Goal: Entertainment & Leisure: Browse casually

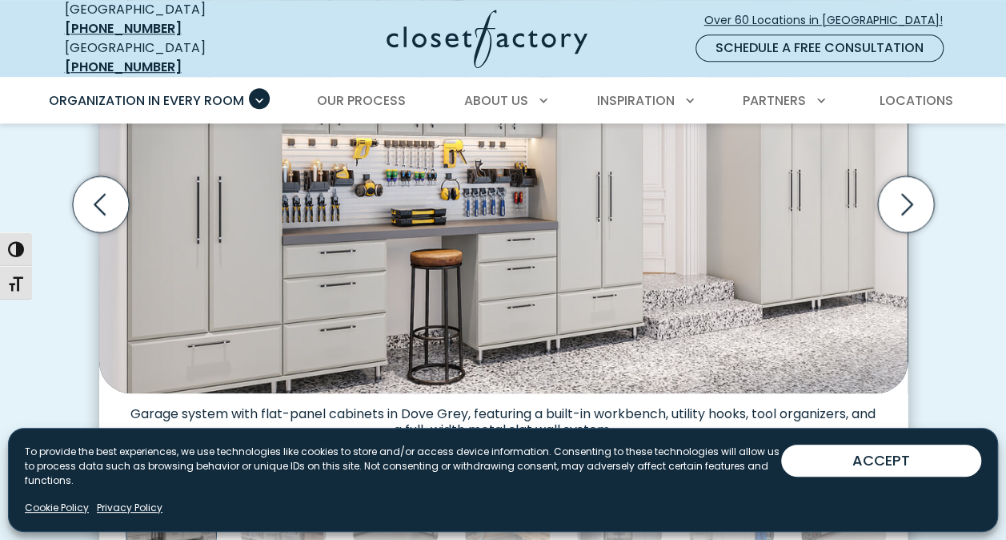
scroll to position [599, 0]
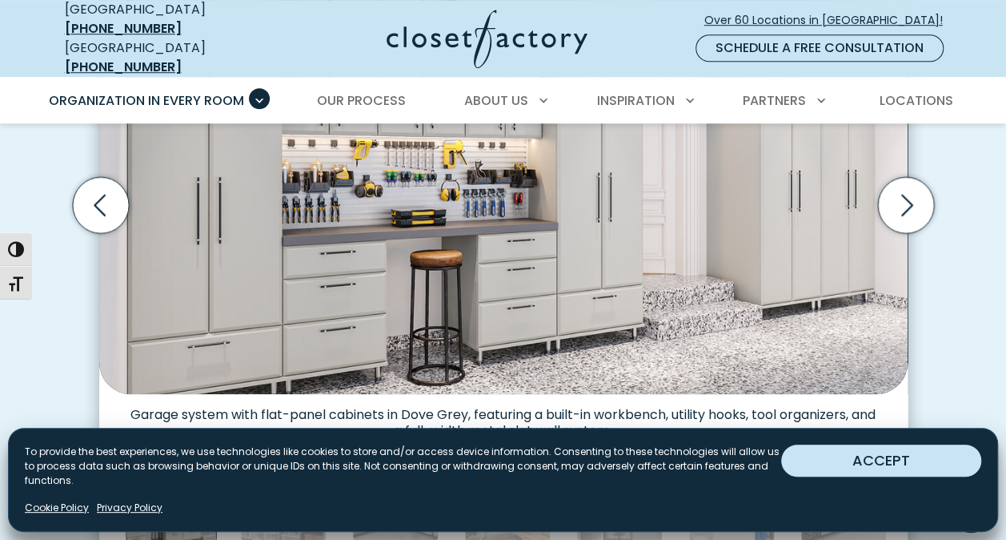
click at [920, 473] on button "ACCEPT" at bounding box center [881, 460] width 200 height 32
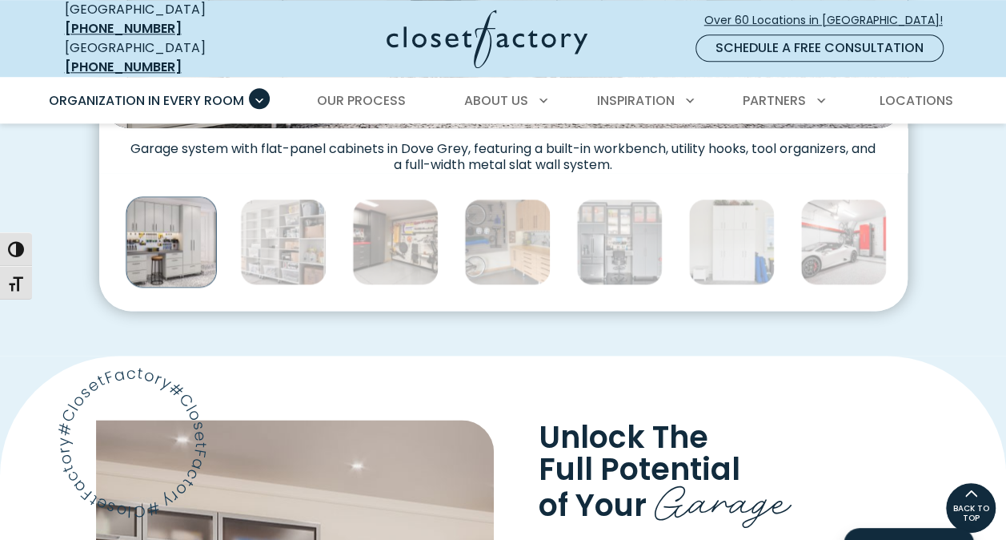
scroll to position [865, 0]
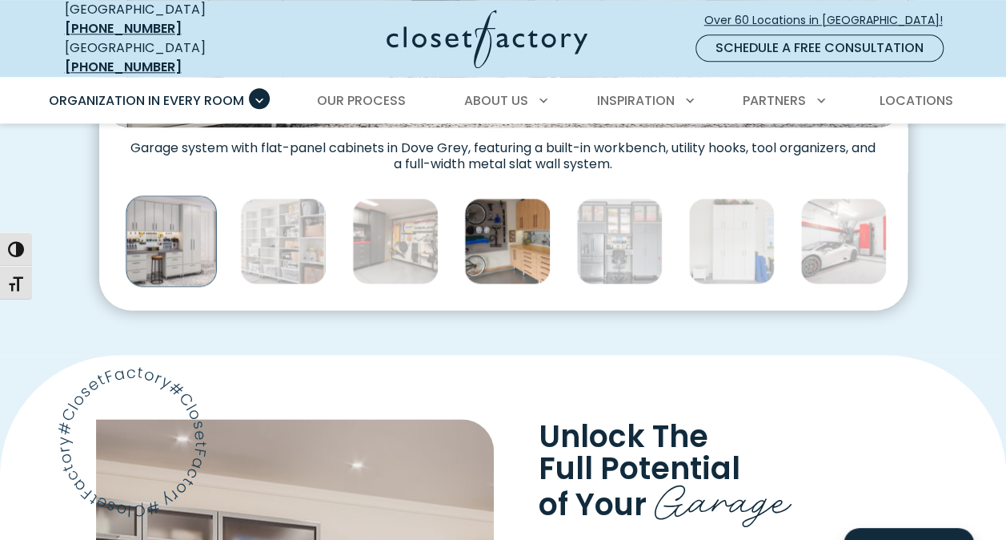
click at [520, 226] on img "Thumbnail Gallery" at bounding box center [507, 241] width 86 height 86
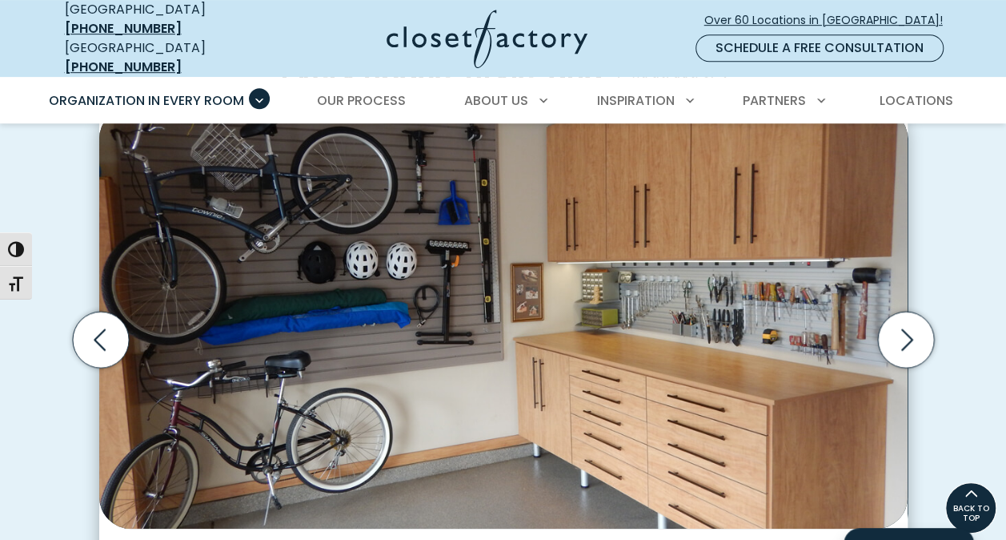
scroll to position [463, 0]
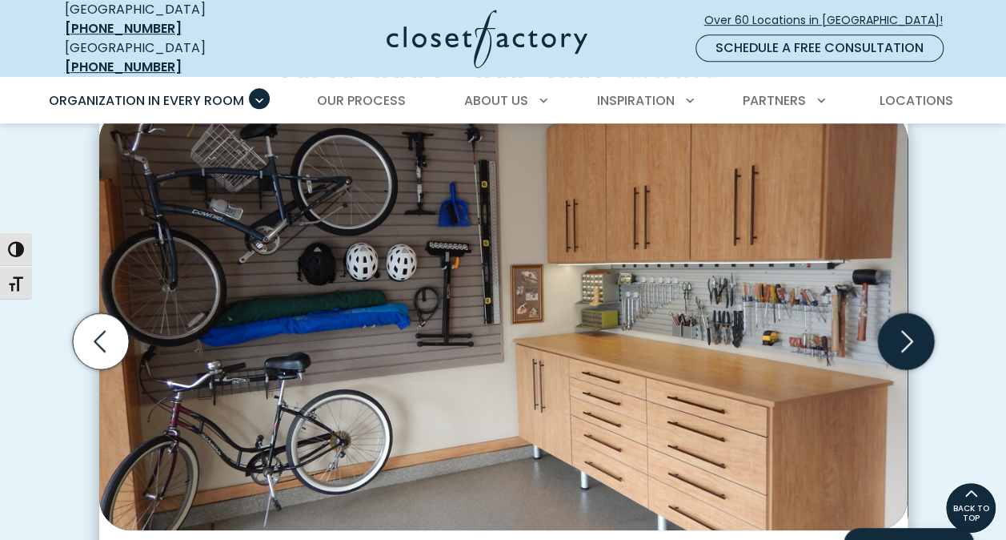
click at [913, 343] on icon "Next slide" at bounding box center [905, 341] width 56 height 56
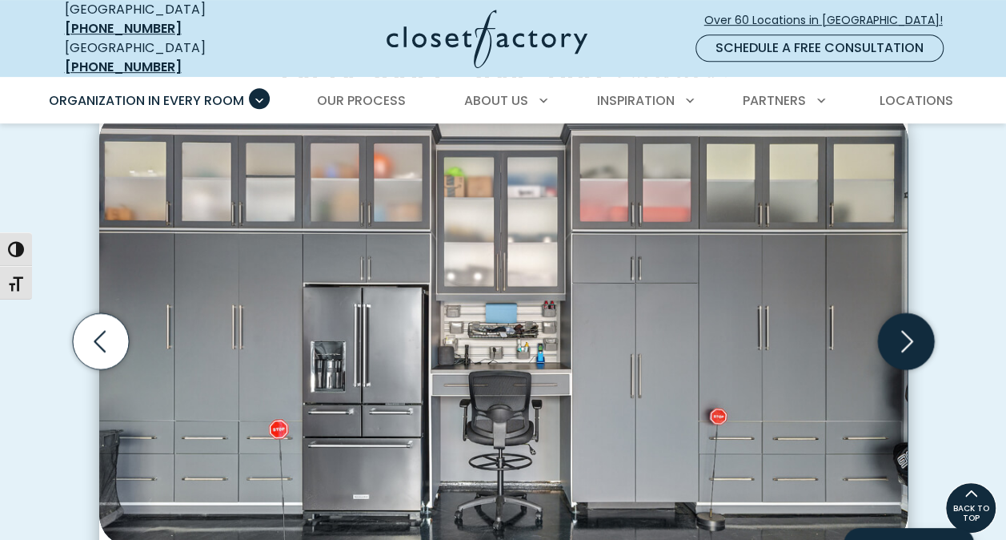
click at [913, 343] on icon "Next slide" at bounding box center [905, 341] width 56 height 56
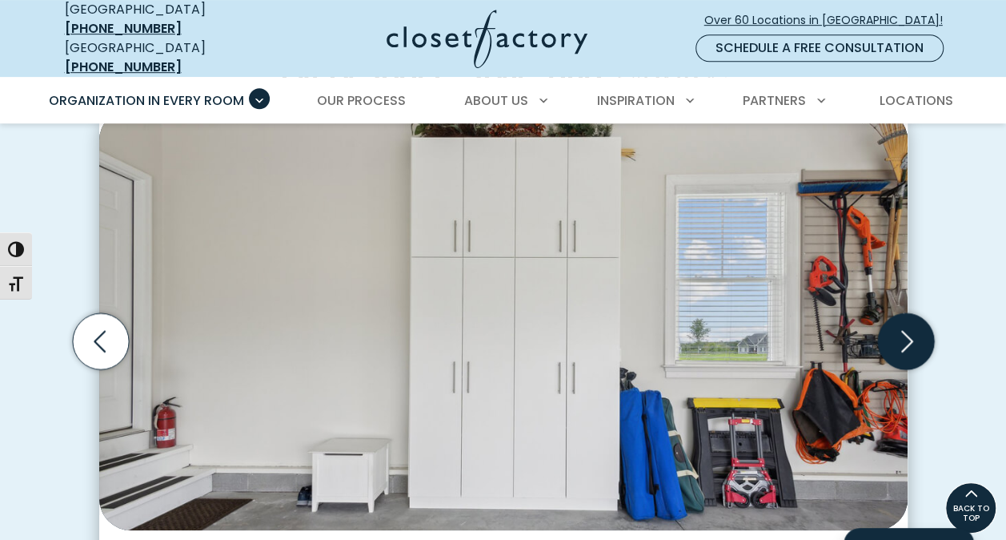
click at [913, 343] on icon "Next slide" at bounding box center [905, 341] width 56 height 56
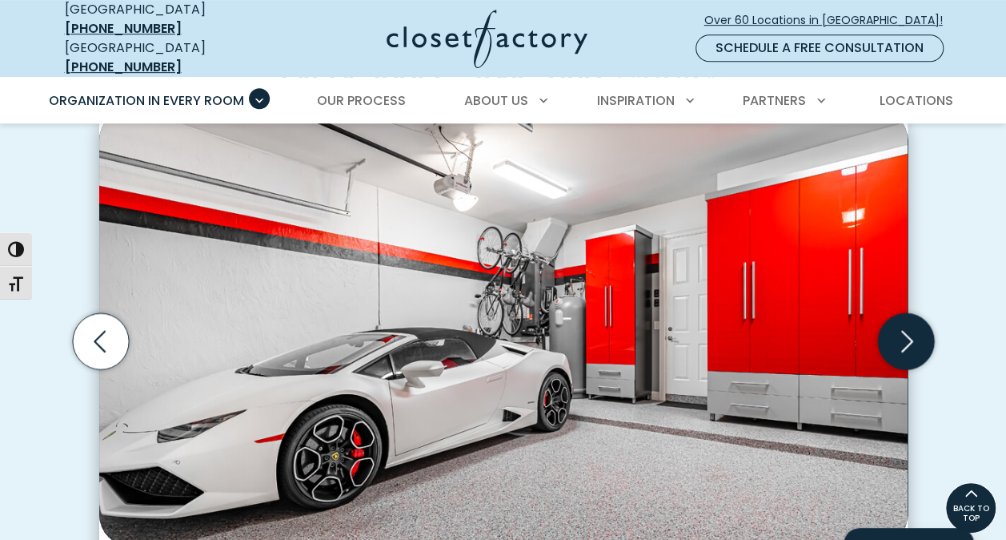
click at [913, 343] on icon "Next slide" at bounding box center [905, 341] width 56 height 56
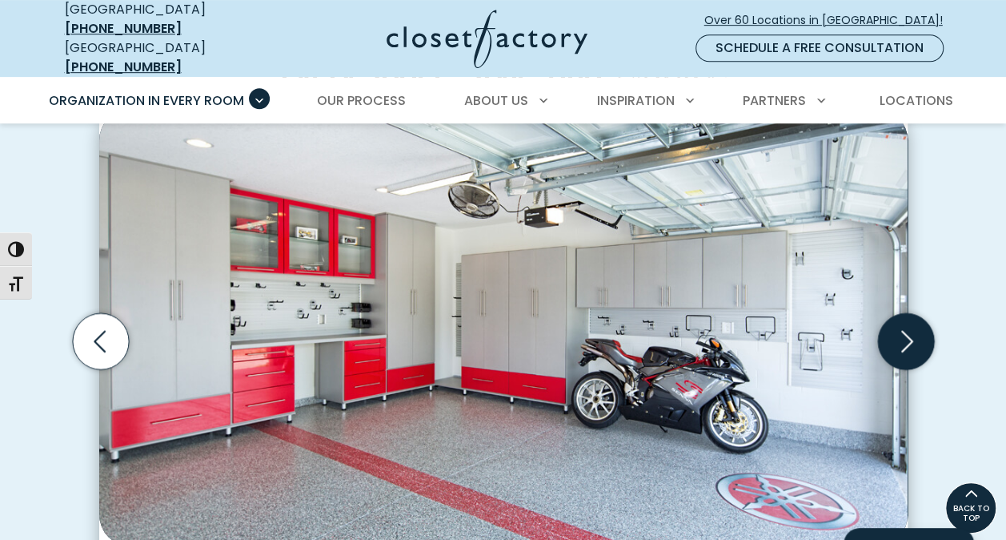
click at [913, 343] on icon "Next slide" at bounding box center [905, 341] width 56 height 56
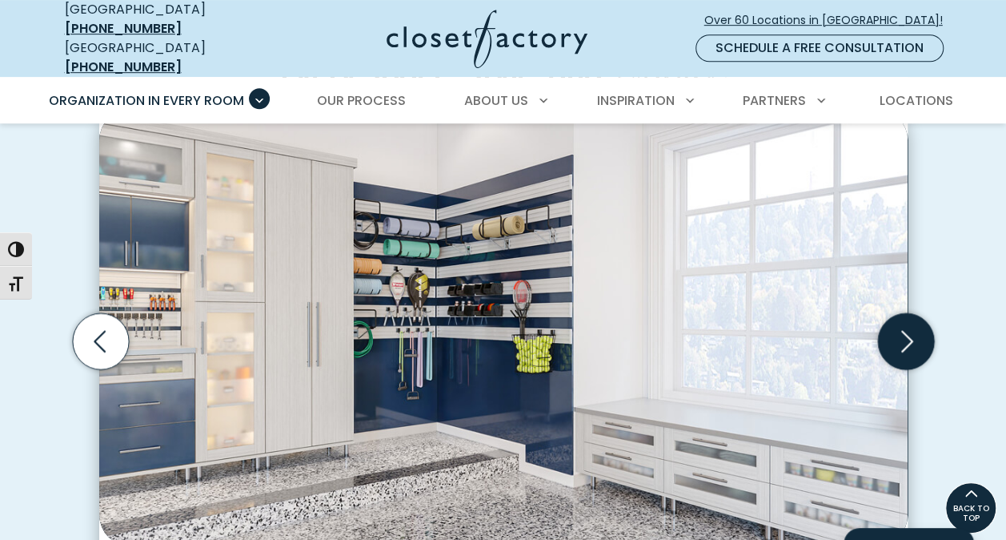
click at [913, 343] on icon "Next slide" at bounding box center [905, 341] width 56 height 56
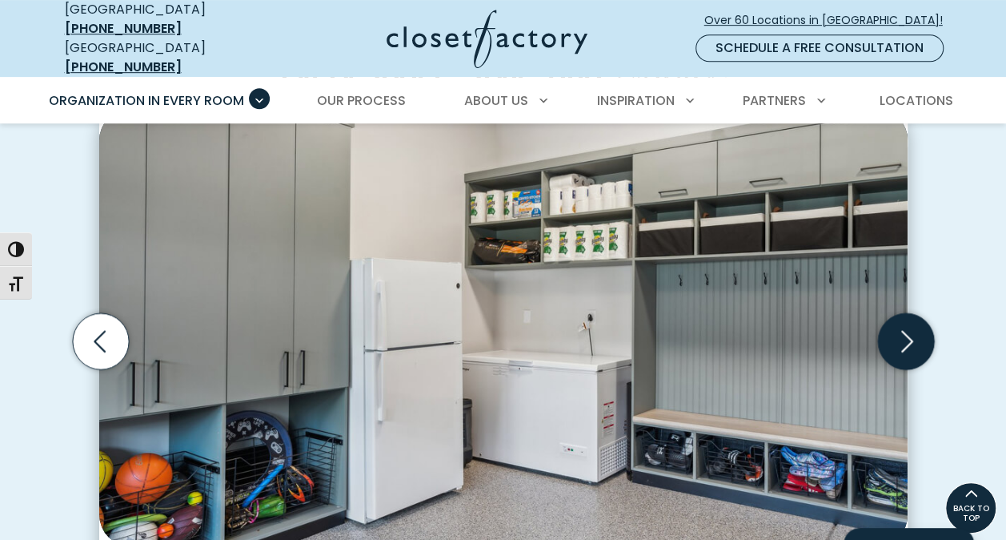
click at [913, 343] on icon "Next slide" at bounding box center [905, 341] width 56 height 56
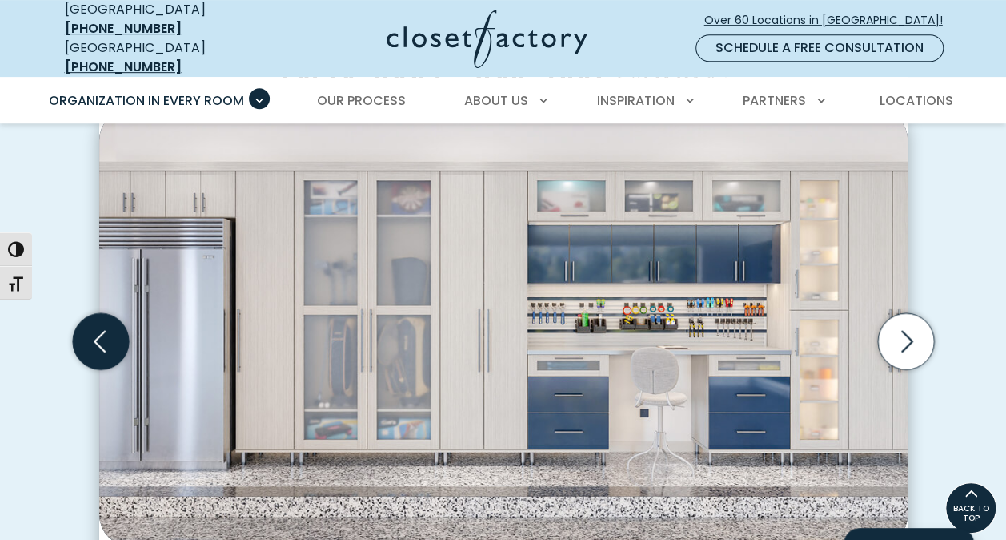
click at [111, 327] on icon "Previous slide" at bounding box center [100, 341] width 56 height 56
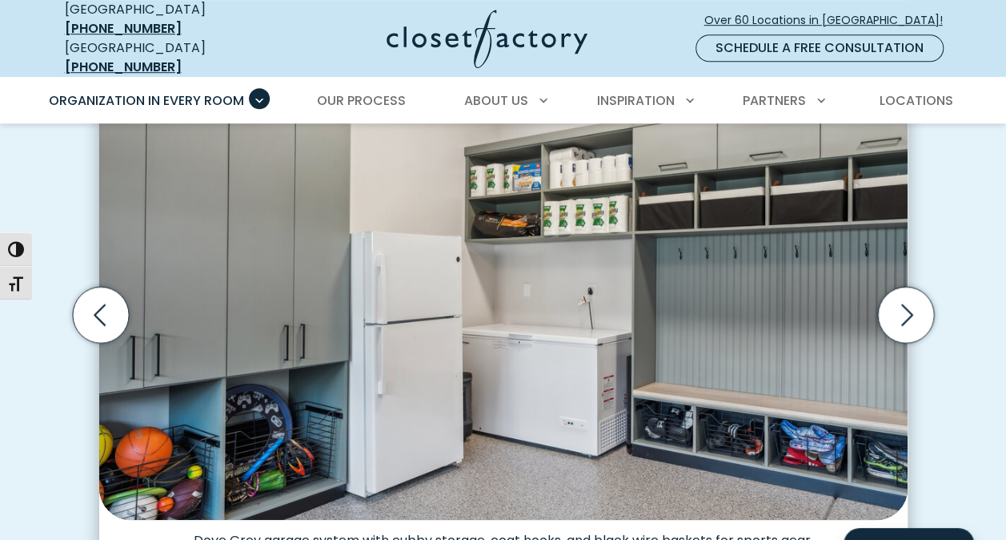
scroll to position [490, 0]
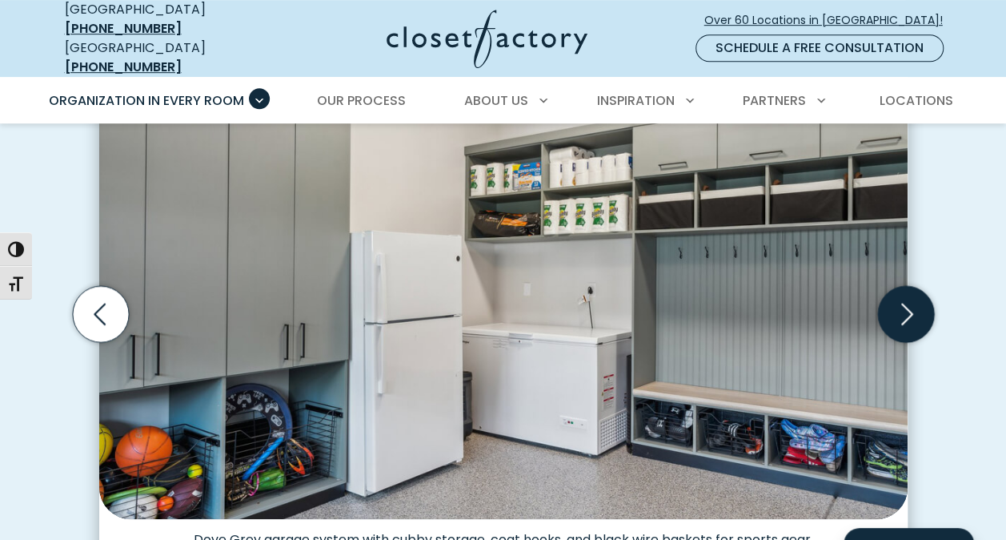
click at [912, 317] on icon "Next slide" at bounding box center [905, 314] width 56 height 56
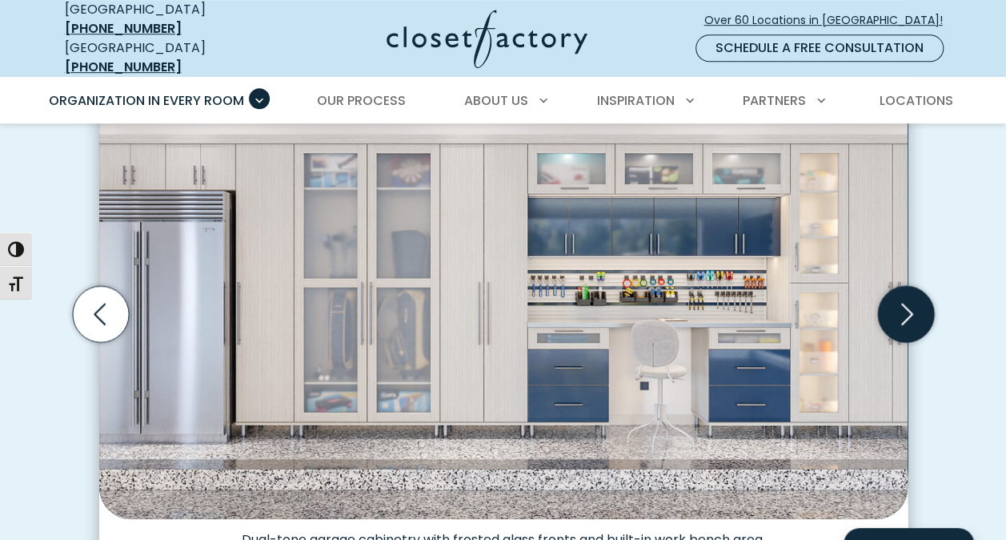
click at [912, 317] on icon "Next slide" at bounding box center [905, 314] width 56 height 56
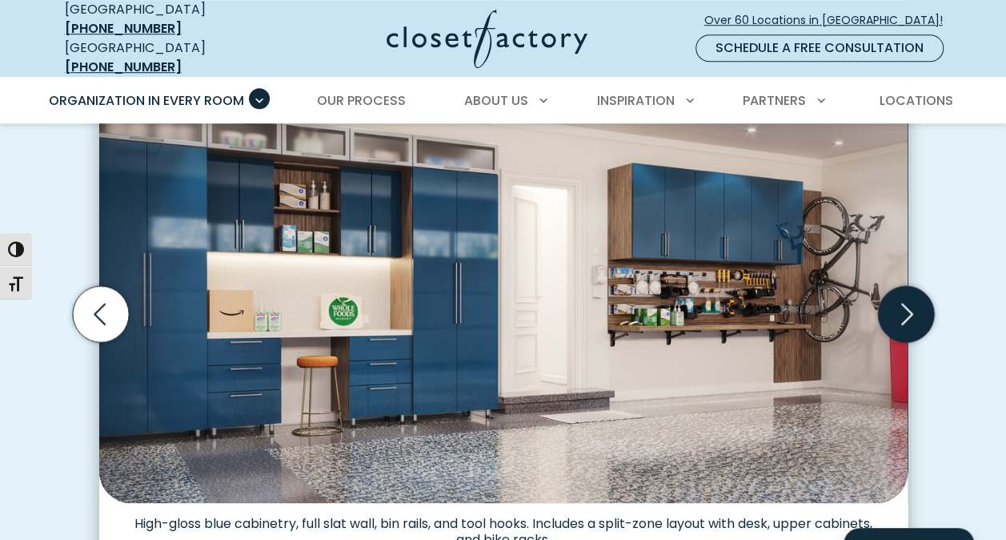
click at [912, 317] on icon "Next slide" at bounding box center [905, 314] width 56 height 56
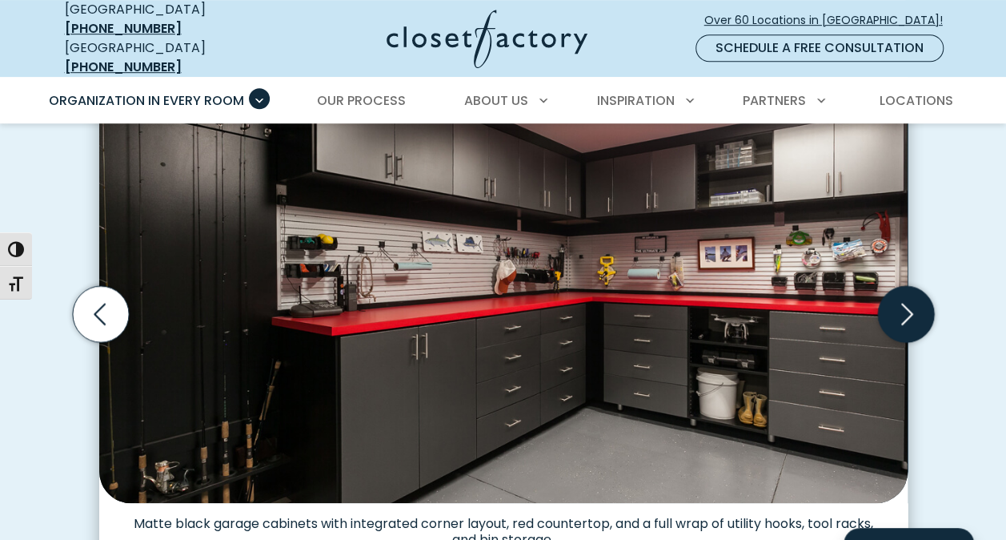
click at [912, 317] on icon "Next slide" at bounding box center [905, 314] width 56 height 56
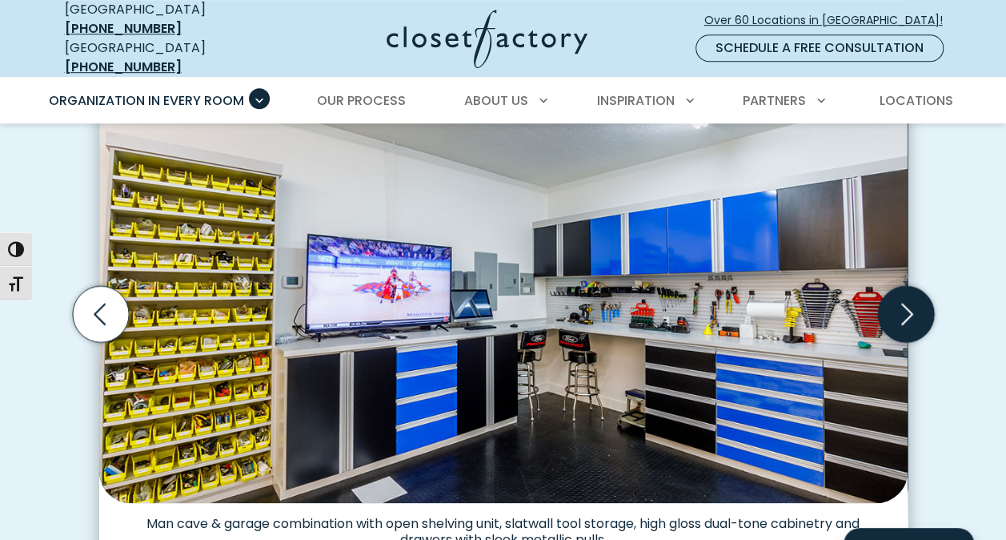
click at [912, 317] on icon "Next slide" at bounding box center [905, 314] width 56 height 56
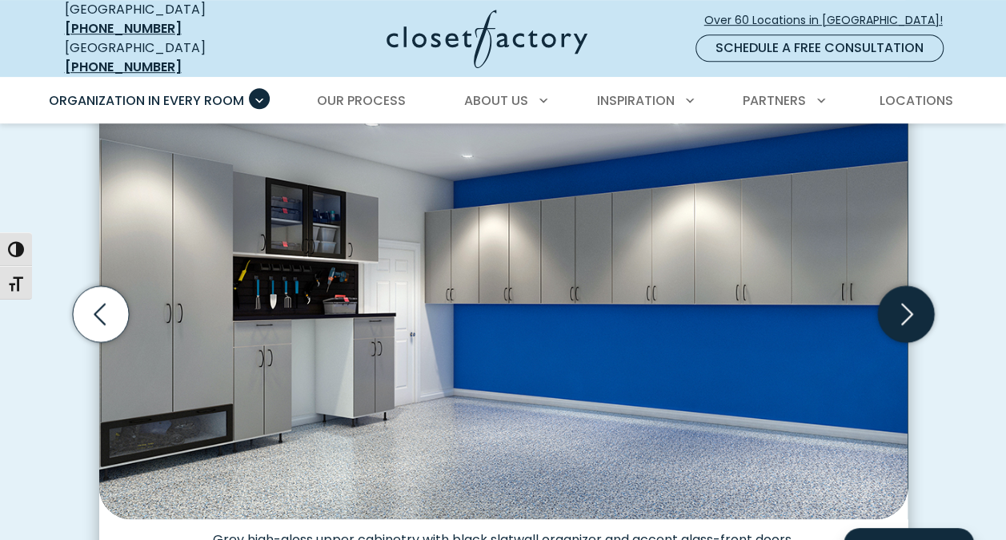
click at [912, 317] on icon "Next slide" at bounding box center [905, 314] width 56 height 56
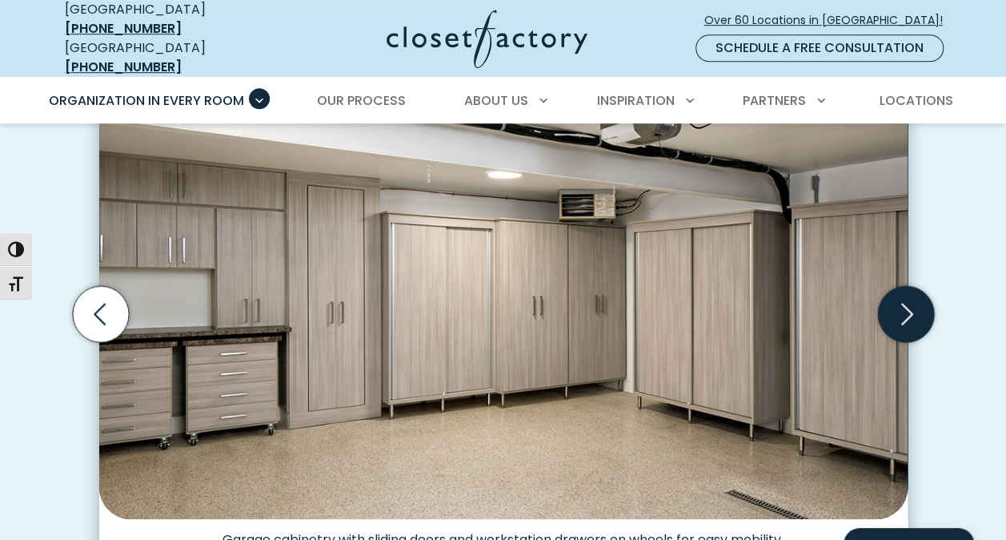
click at [912, 317] on icon "Next slide" at bounding box center [905, 314] width 56 height 56
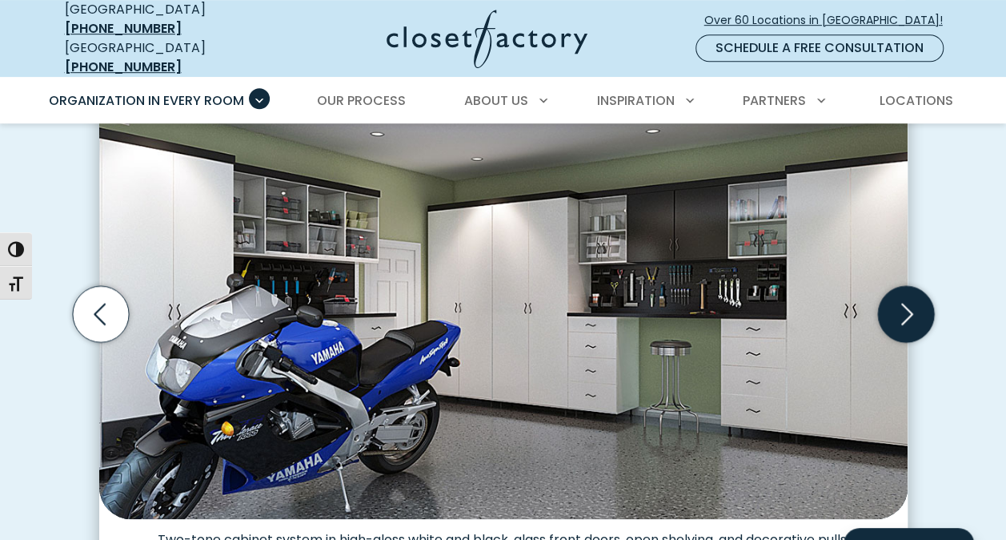
click at [912, 317] on icon "Next slide" at bounding box center [905, 314] width 56 height 56
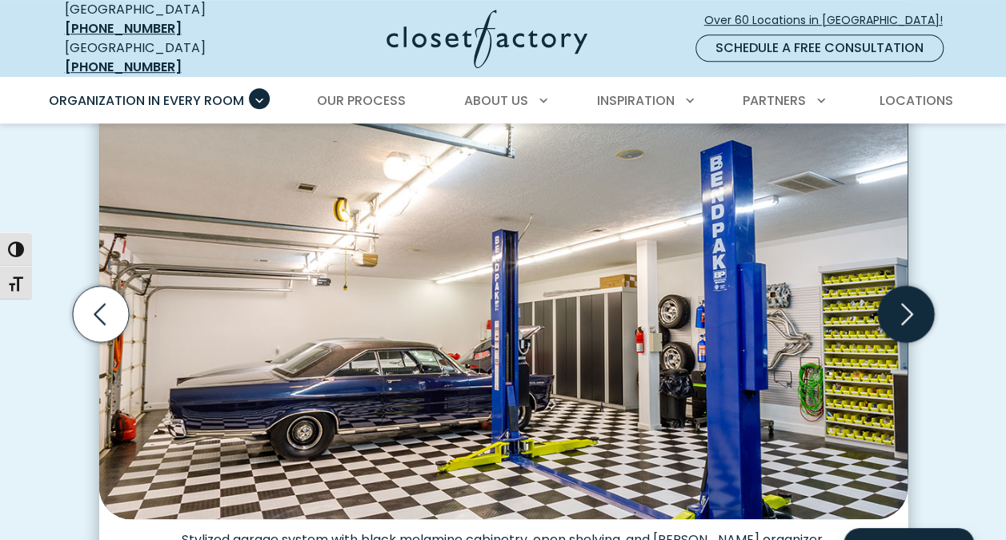
click at [912, 317] on icon "Next slide" at bounding box center [905, 314] width 56 height 56
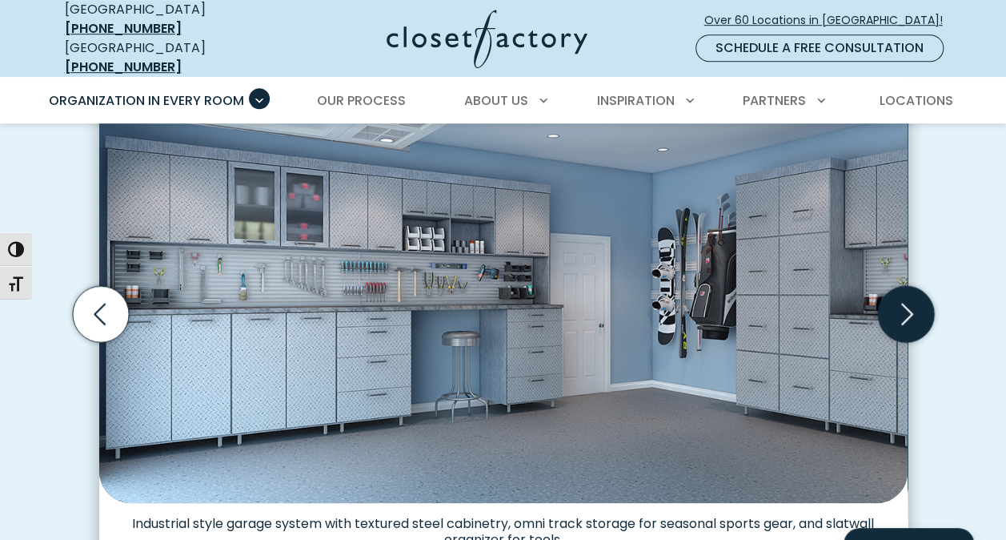
click at [912, 317] on icon "Next slide" at bounding box center [905, 314] width 56 height 56
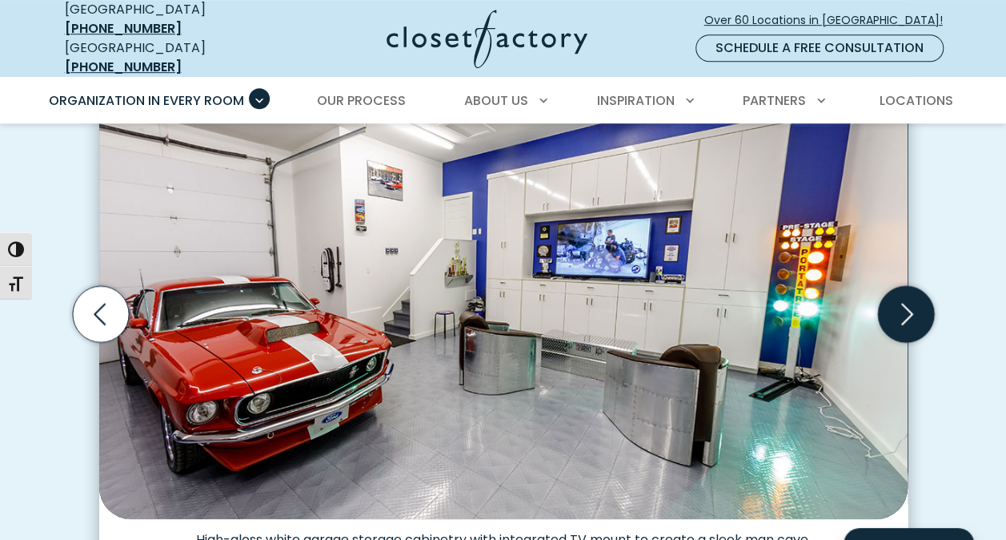
click at [912, 317] on icon "Next slide" at bounding box center [905, 314] width 56 height 56
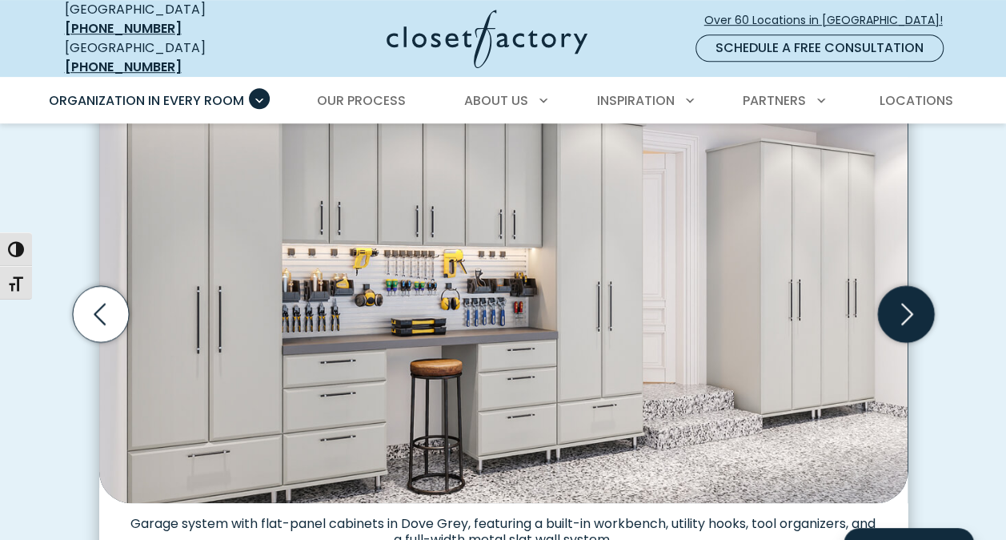
click at [912, 317] on icon "Next slide" at bounding box center [905, 314] width 56 height 56
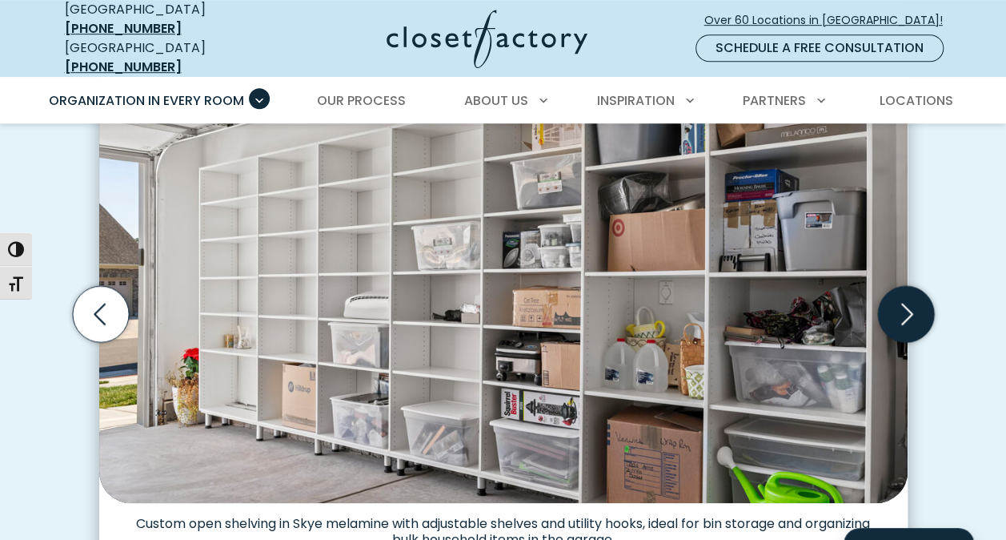
click at [912, 317] on icon "Next slide" at bounding box center [905, 314] width 56 height 56
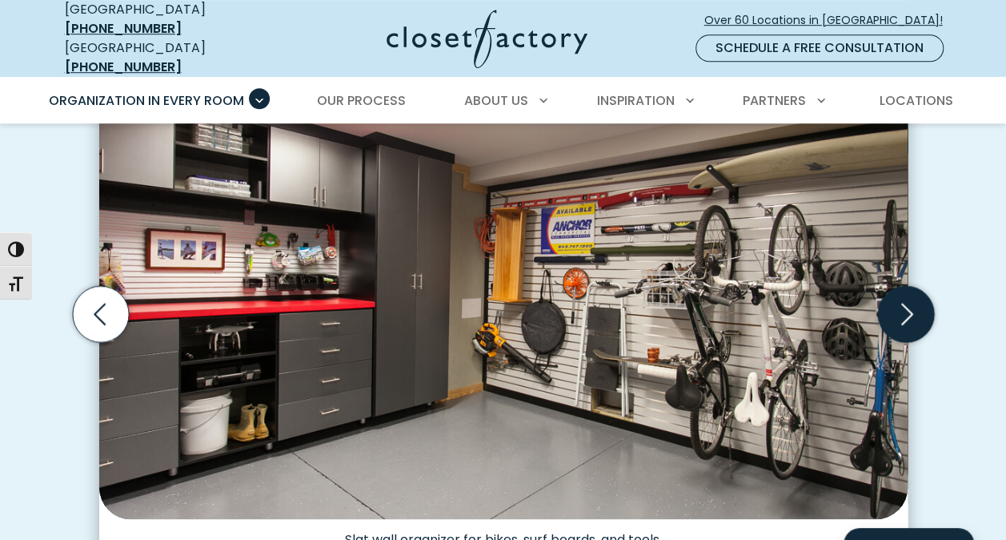
click at [912, 317] on icon "Next slide" at bounding box center [905, 314] width 56 height 56
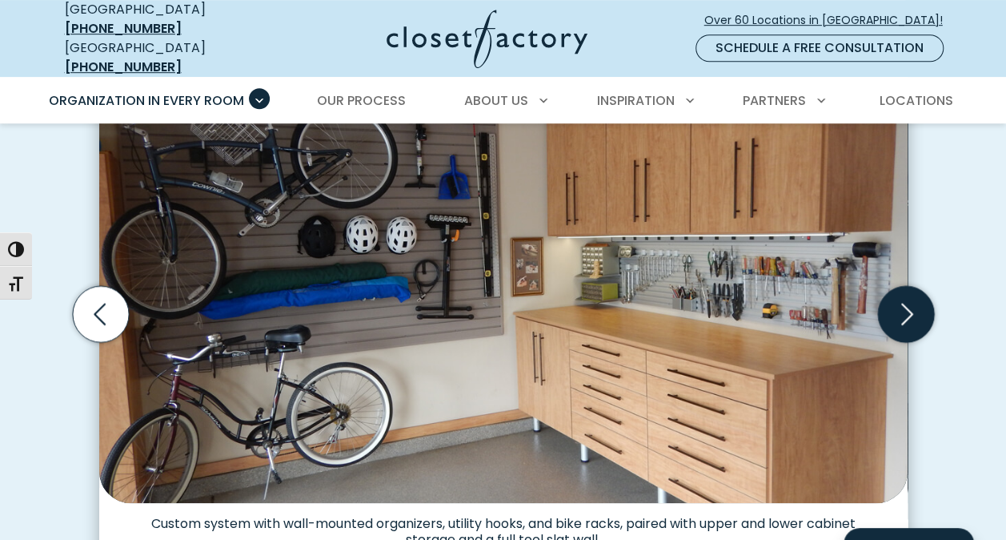
click at [912, 317] on icon "Next slide" at bounding box center [905, 314] width 56 height 56
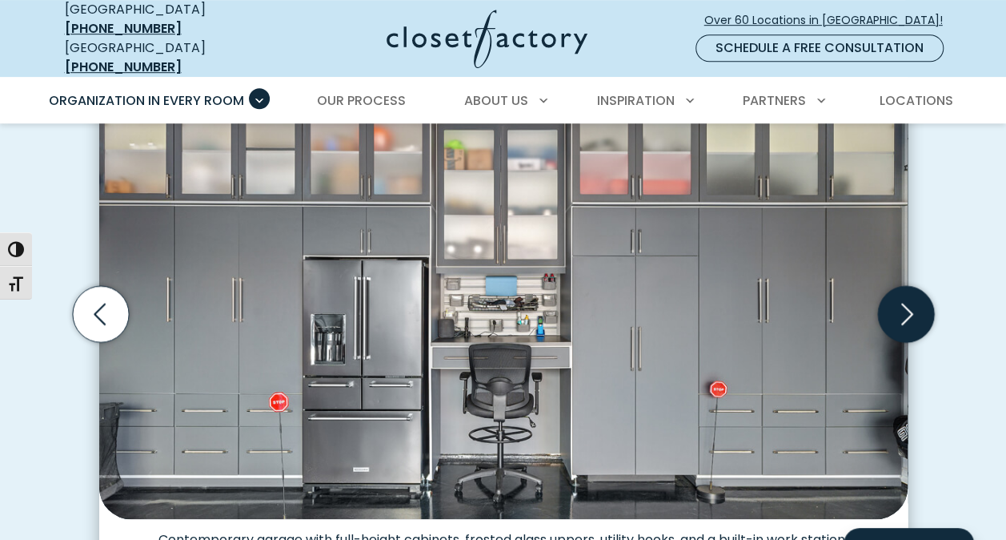
click at [912, 317] on icon "Next slide" at bounding box center [905, 314] width 56 height 56
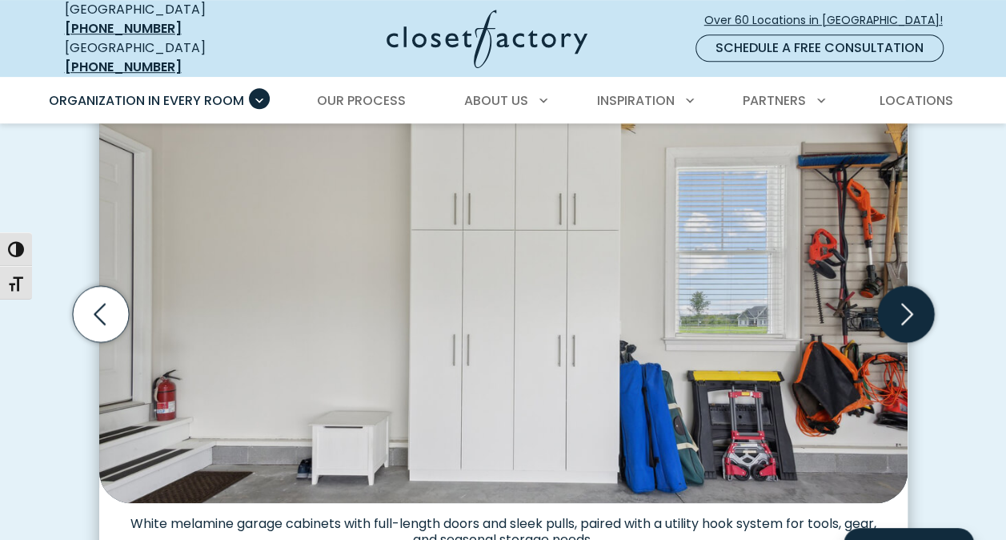
click at [912, 317] on icon "Next slide" at bounding box center [905, 314] width 56 height 56
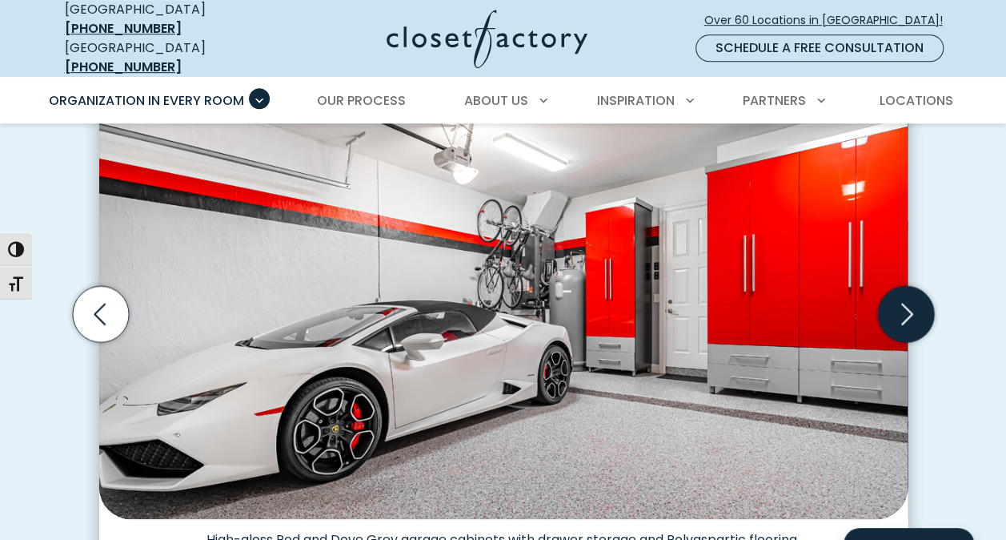
click at [912, 317] on icon "Next slide" at bounding box center [905, 314] width 56 height 56
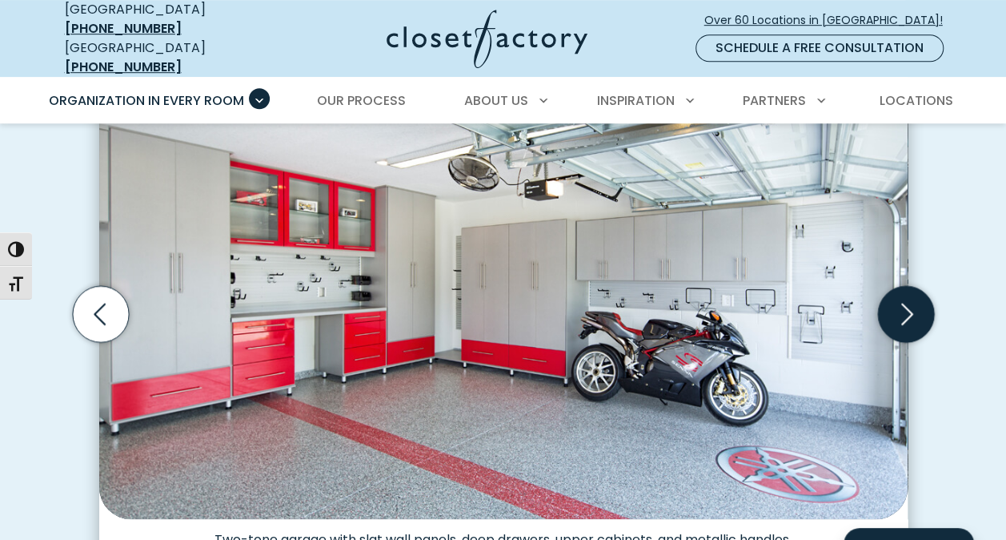
click at [912, 317] on icon "Next slide" at bounding box center [905, 314] width 56 height 56
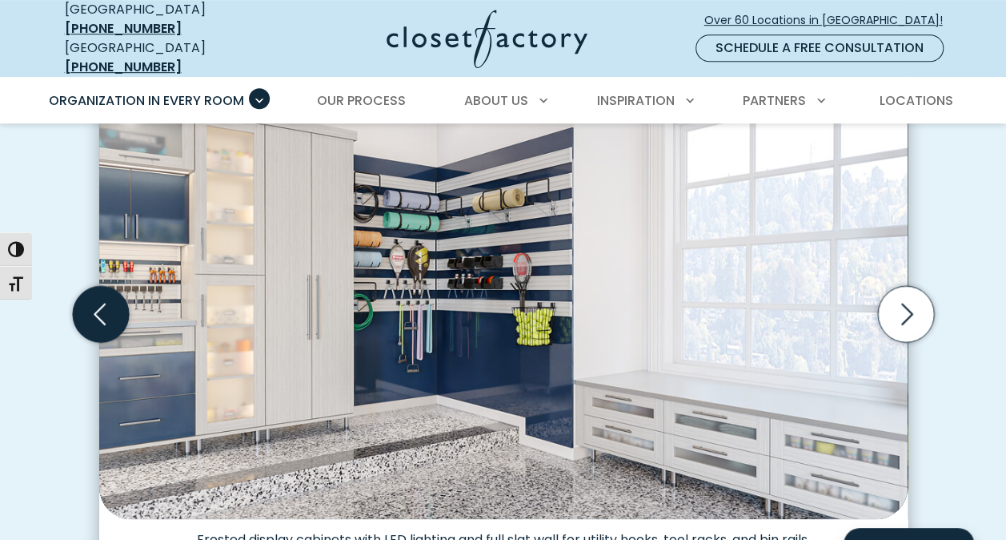
click at [100, 309] on icon "Previous slide" at bounding box center [100, 314] width 56 height 56
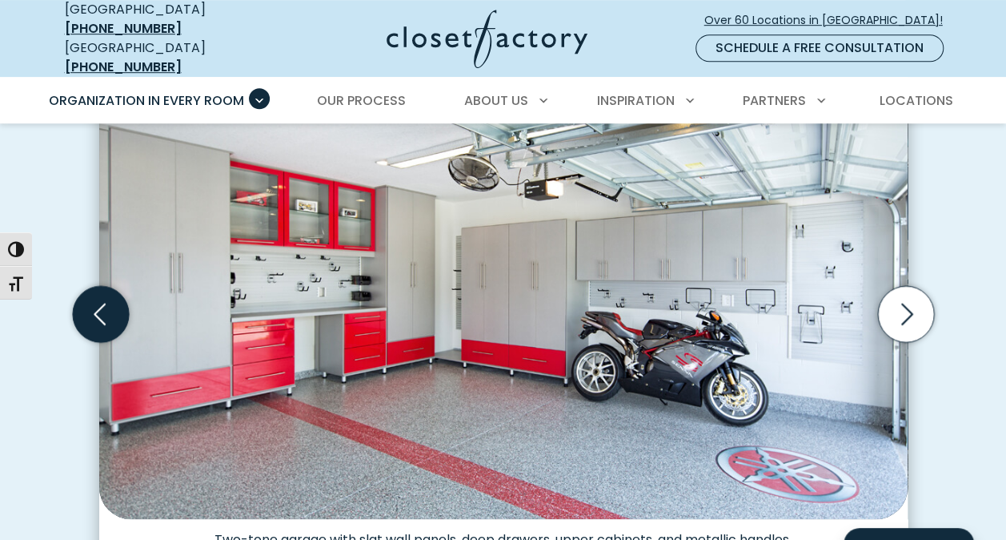
click at [100, 309] on icon "Previous slide" at bounding box center [100, 314] width 56 height 56
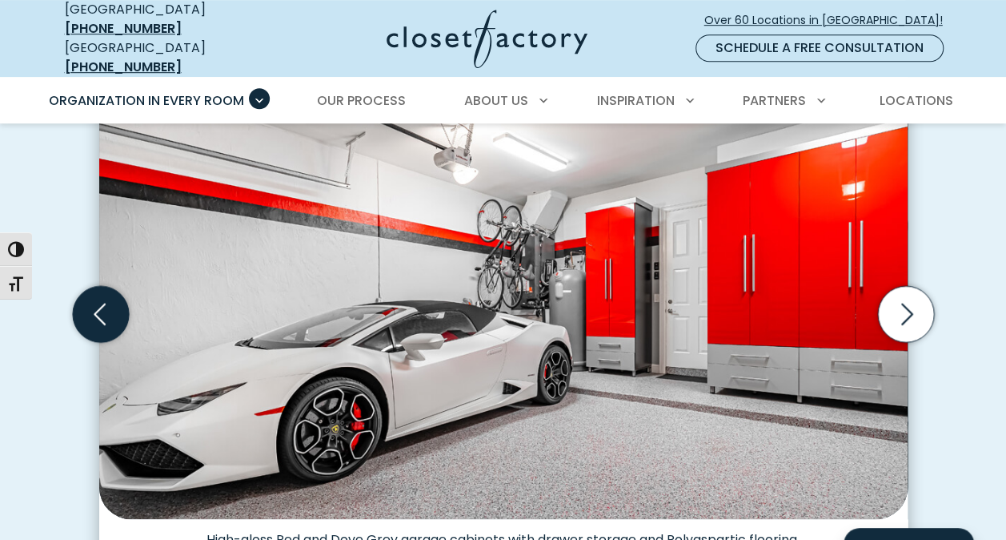
click at [100, 309] on icon "Previous slide" at bounding box center [100, 314] width 56 height 56
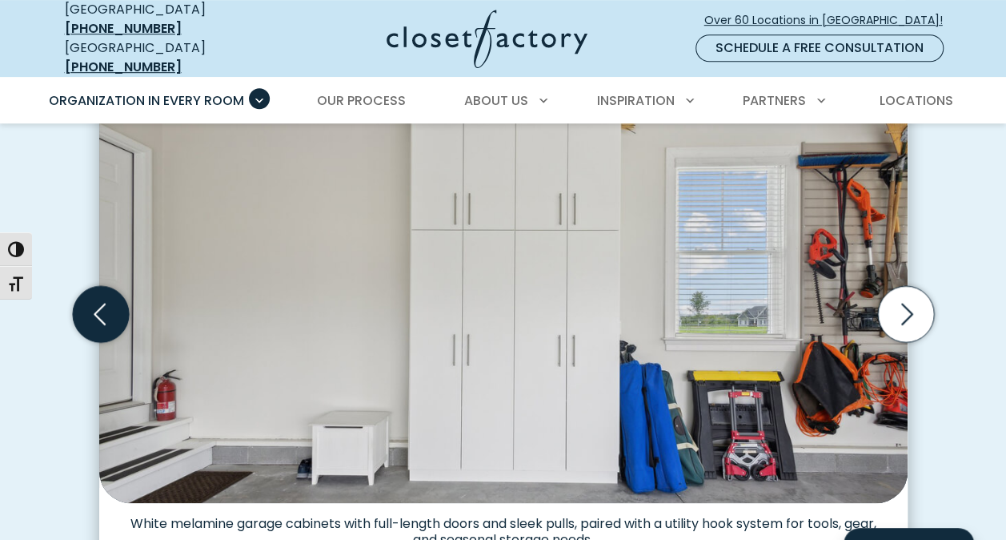
click at [98, 307] on icon "Previous slide" at bounding box center [100, 314] width 56 height 56
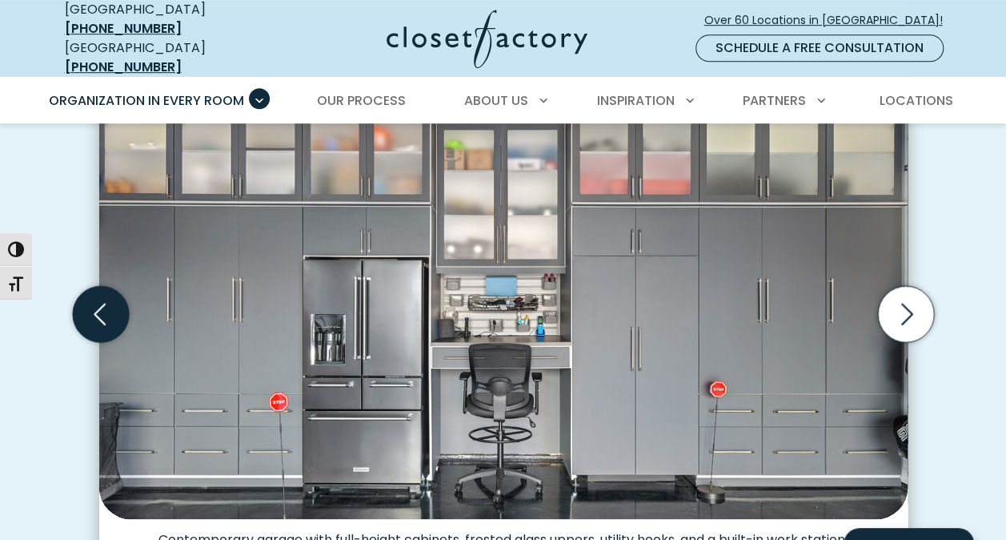
click at [98, 307] on icon "Previous slide" at bounding box center [100, 314] width 56 height 56
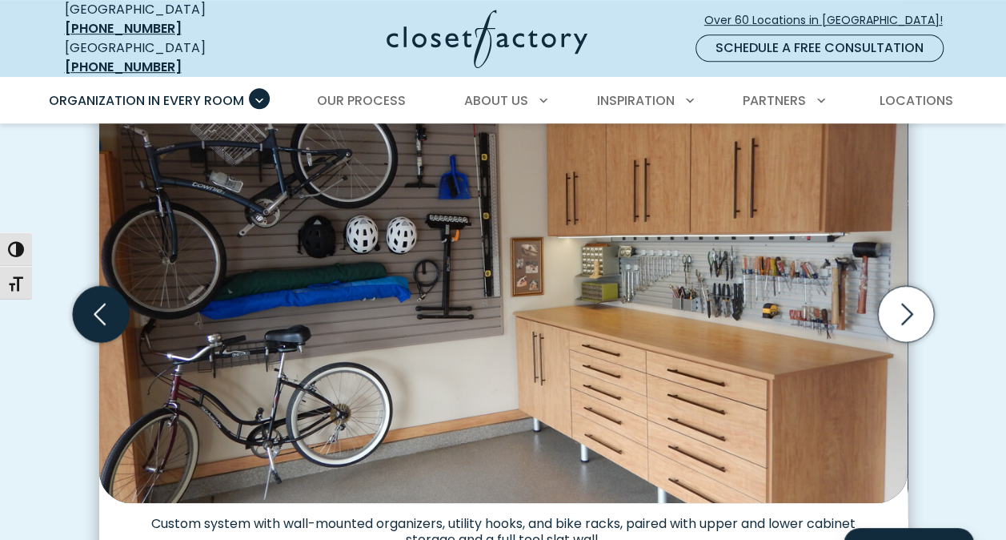
click at [98, 307] on icon "Previous slide" at bounding box center [100, 314] width 56 height 56
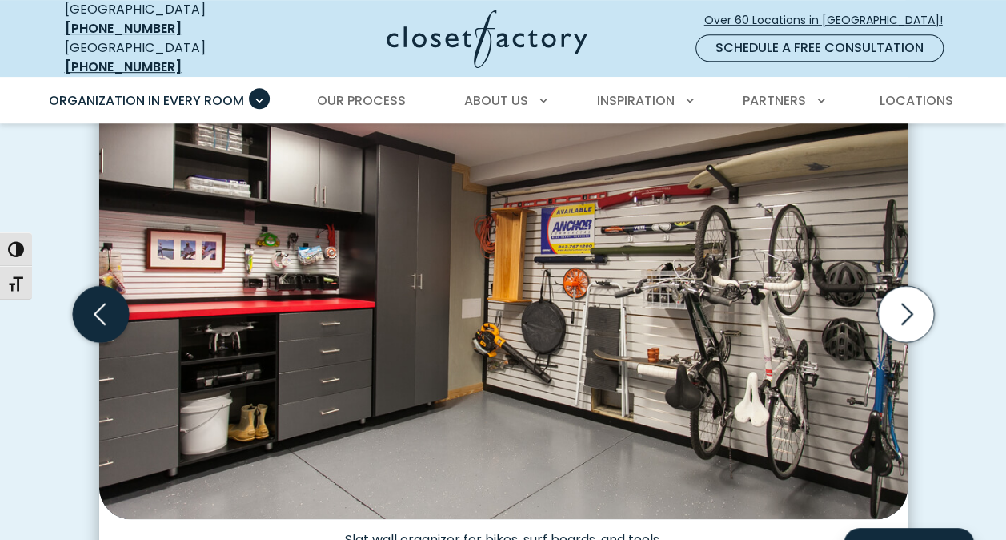
click at [98, 307] on icon "Previous slide" at bounding box center [100, 314] width 56 height 56
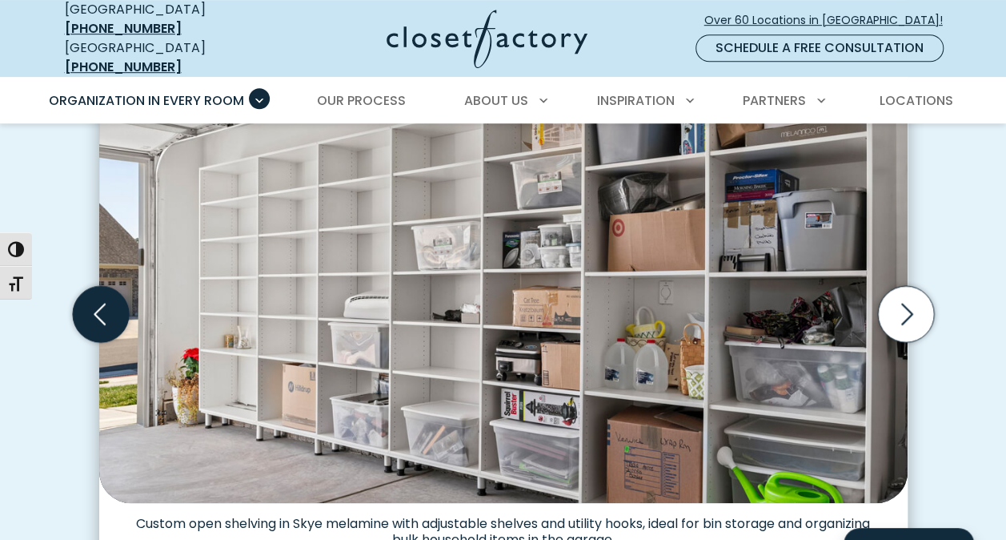
click at [98, 307] on icon "Previous slide" at bounding box center [100, 314] width 56 height 56
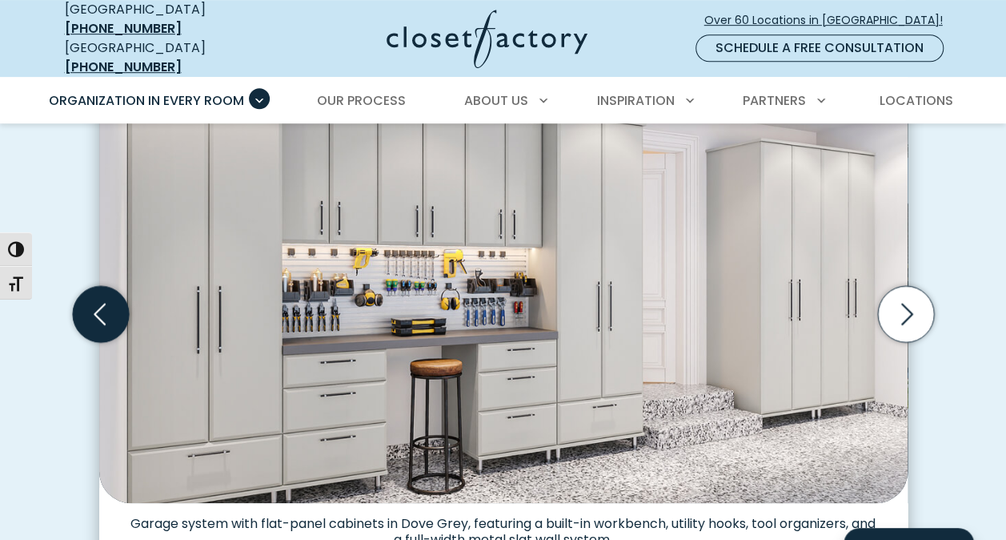
click at [98, 307] on icon "Previous slide" at bounding box center [100, 314] width 56 height 56
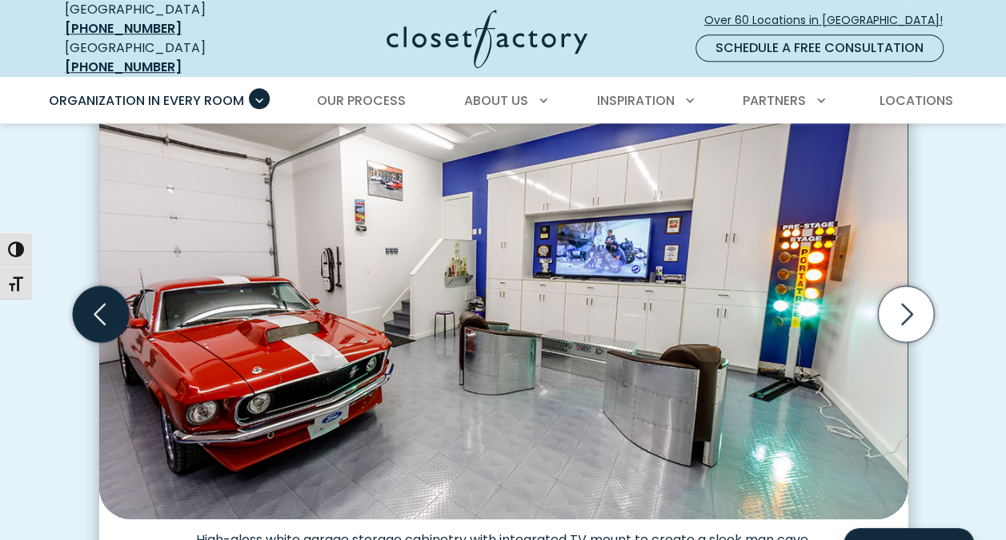
click at [98, 307] on icon "Previous slide" at bounding box center [100, 314] width 56 height 56
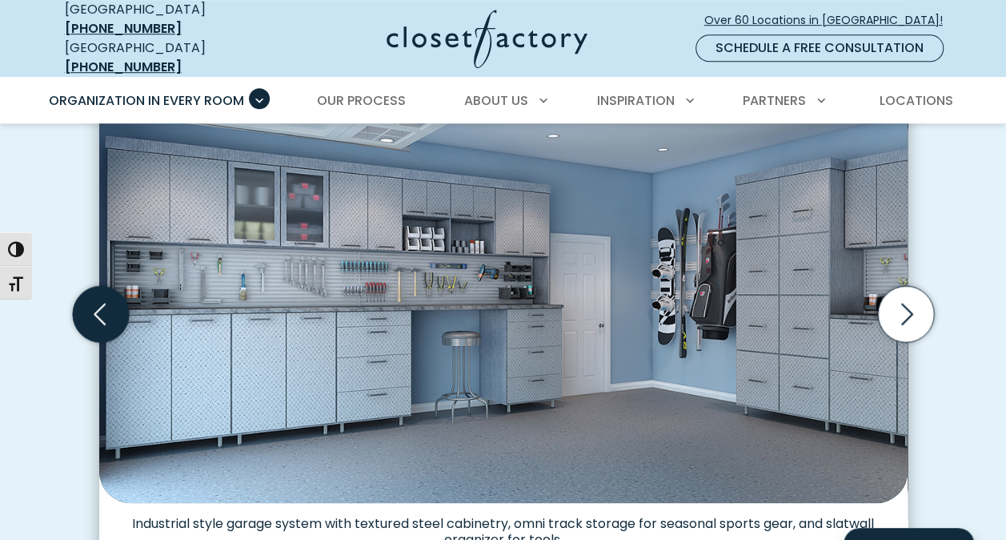
click at [98, 307] on icon "Previous slide" at bounding box center [100, 314] width 56 height 56
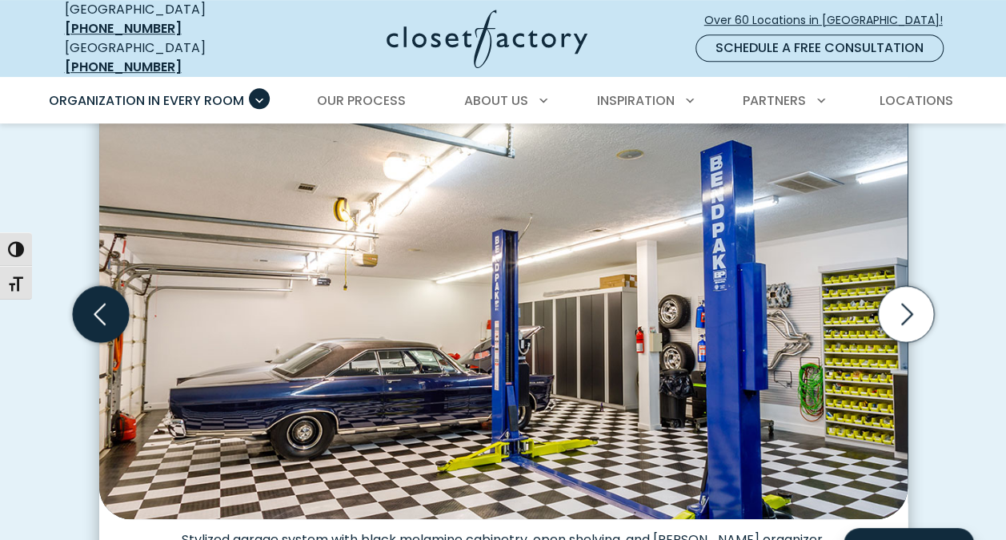
click at [98, 307] on icon "Previous slide" at bounding box center [100, 314] width 56 height 56
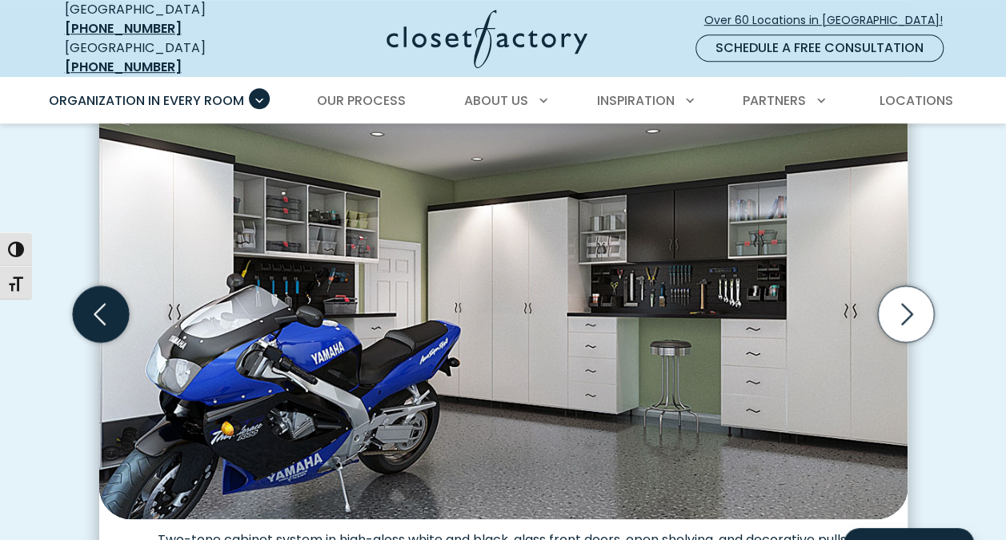
click at [98, 307] on icon "Previous slide" at bounding box center [100, 314] width 56 height 56
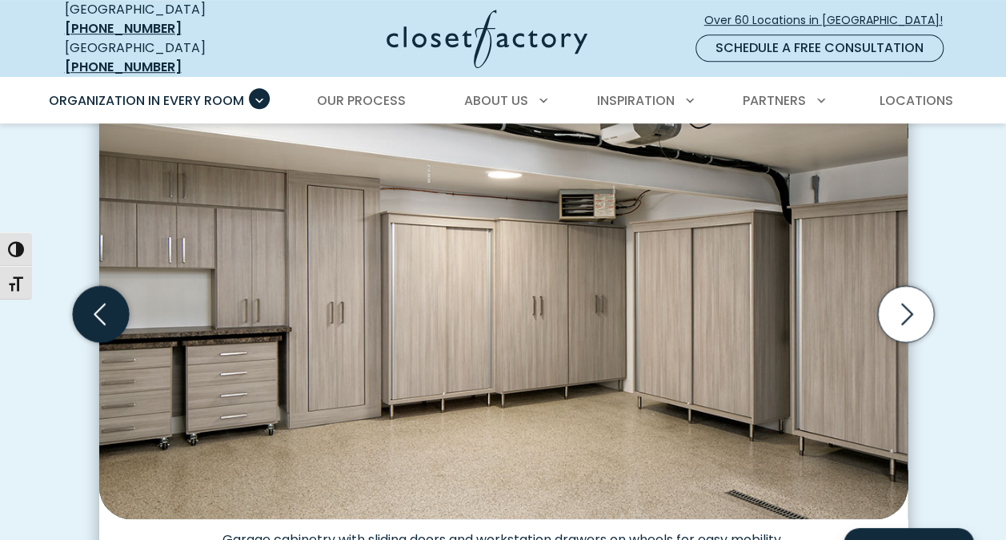
click at [98, 307] on icon "Previous slide" at bounding box center [100, 314] width 56 height 56
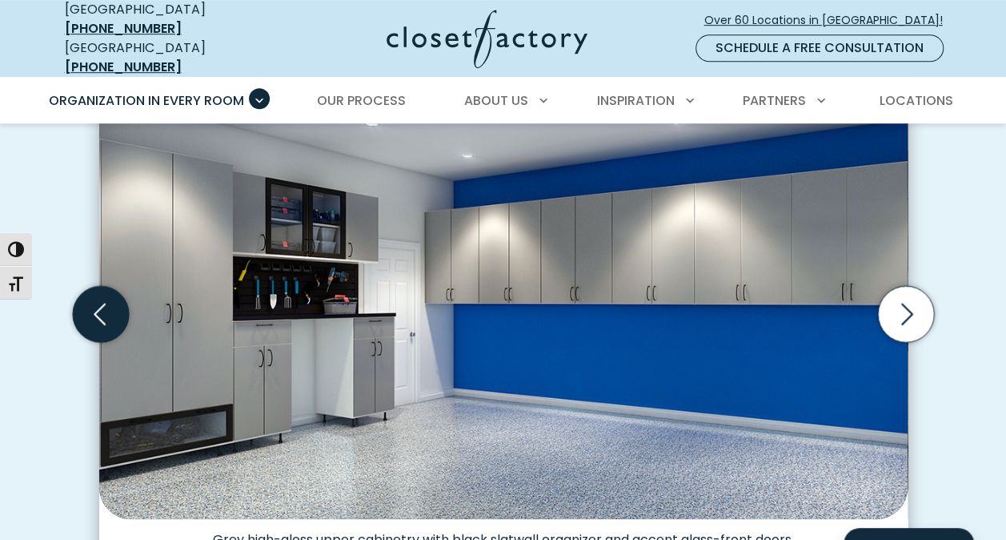
click at [98, 307] on icon "Previous slide" at bounding box center [100, 314] width 56 height 56
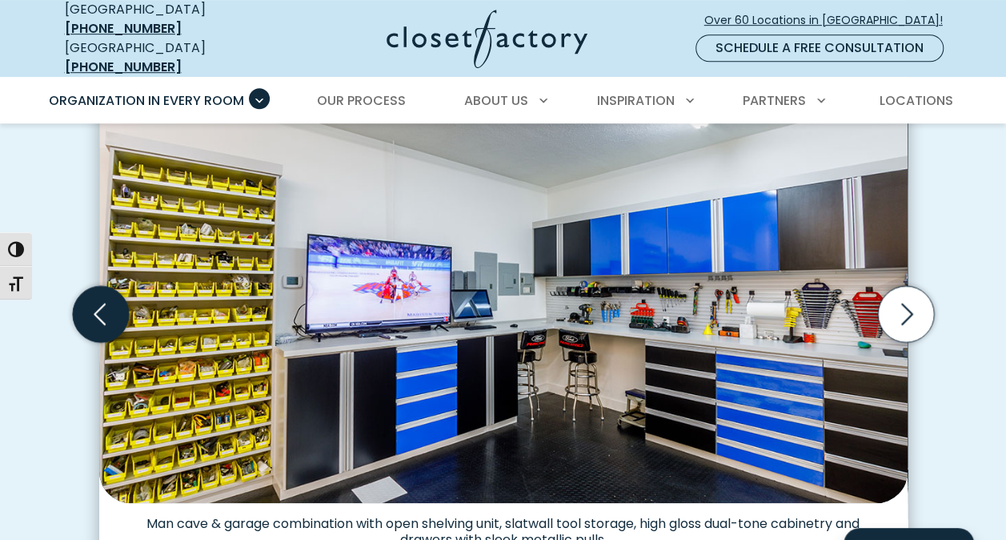
click at [98, 307] on icon "Previous slide" at bounding box center [100, 314] width 56 height 56
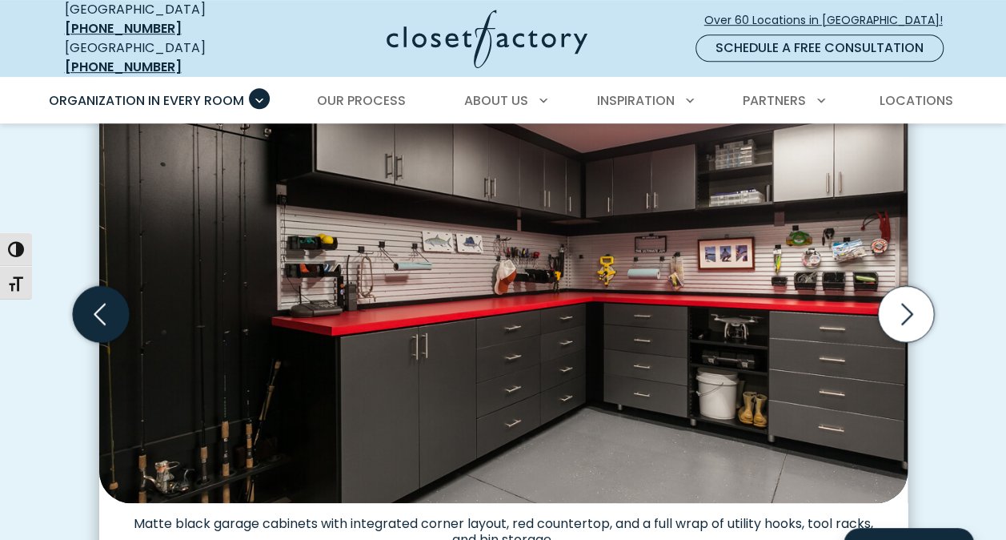
click at [98, 307] on icon "Previous slide" at bounding box center [100, 314] width 56 height 56
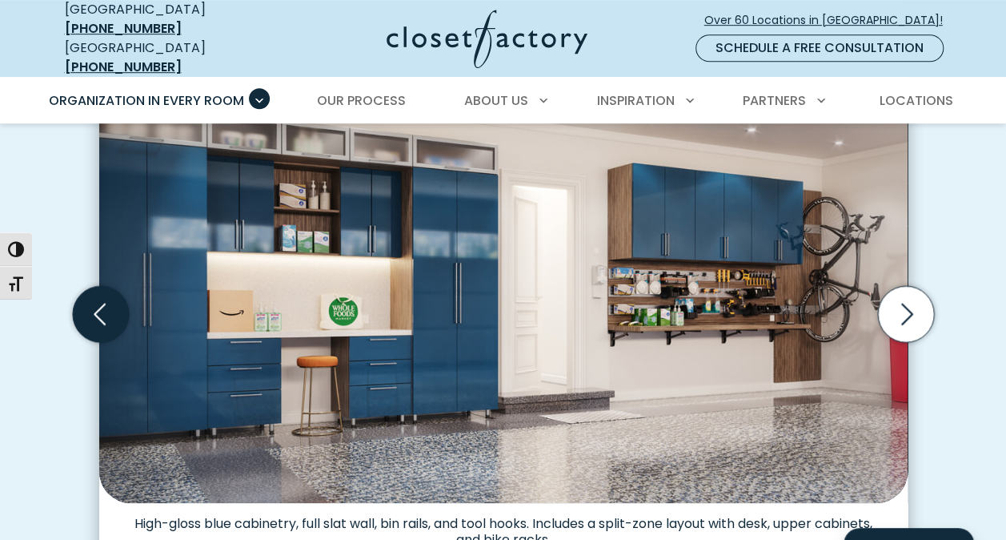
click at [98, 307] on icon "Previous slide" at bounding box center [100, 314] width 56 height 56
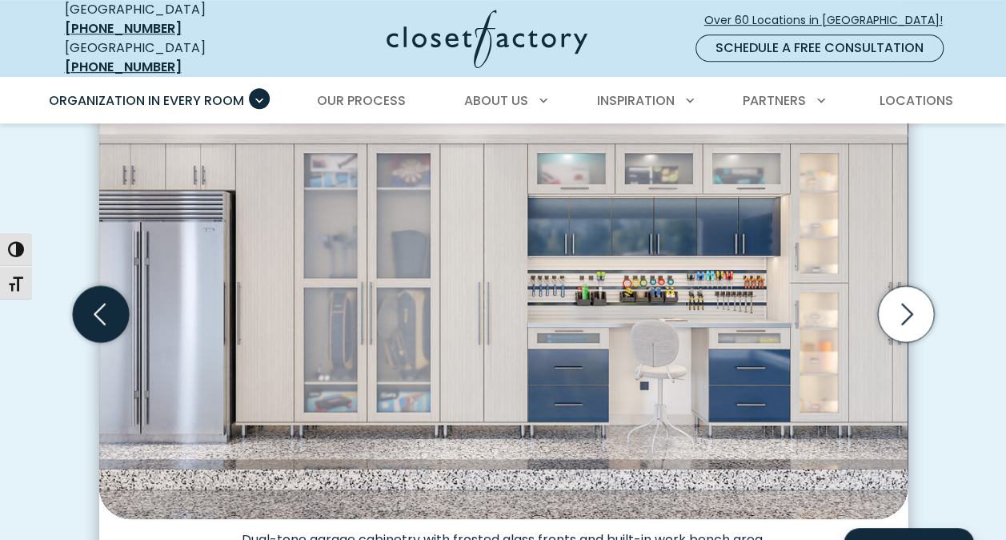
click at [98, 307] on icon "Previous slide" at bounding box center [100, 314] width 56 height 56
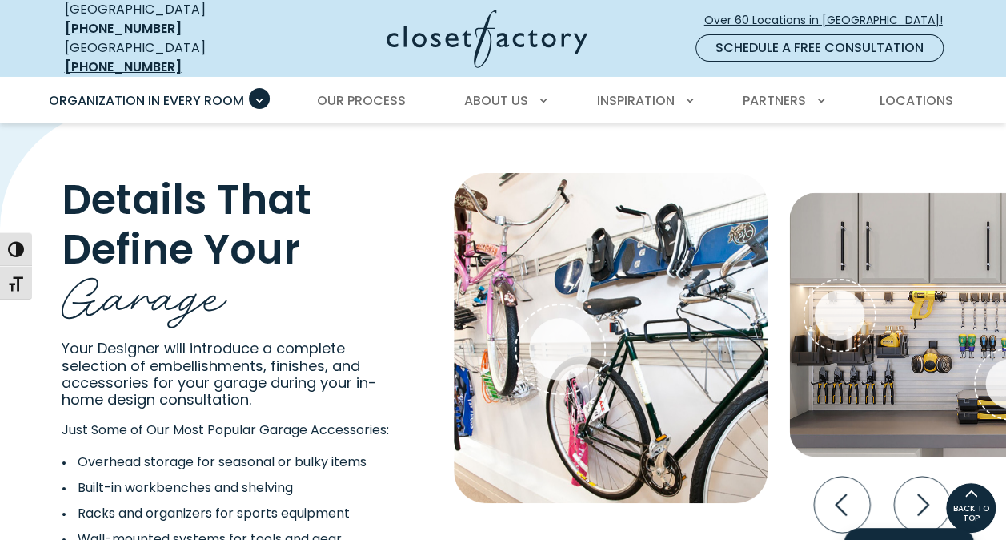
scroll to position [2816, 0]
